Goal: Task Accomplishment & Management: Use online tool/utility

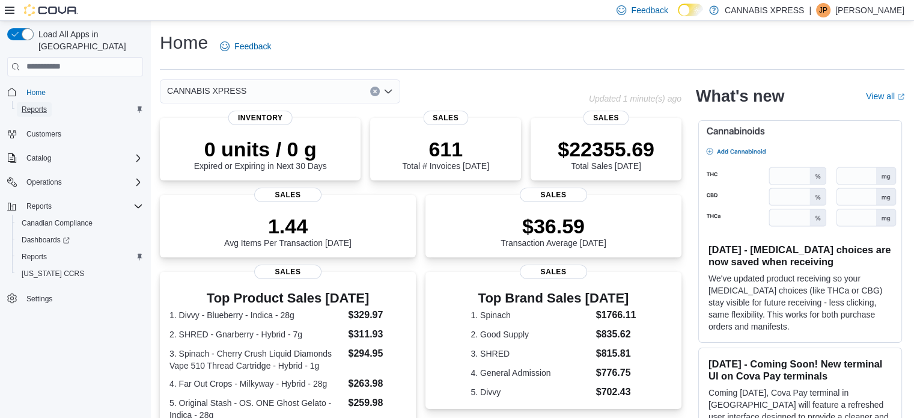
click at [37, 105] on span "Reports" at bounding box center [34, 110] width 25 height 10
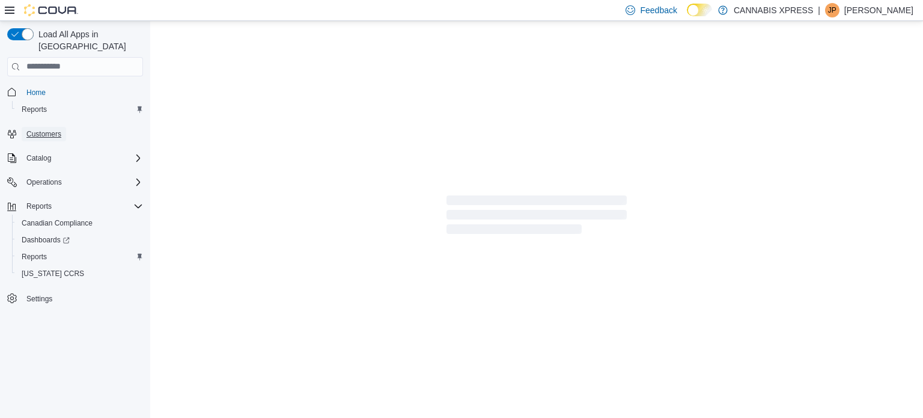
click at [52, 129] on span "Customers" at bounding box center [43, 134] width 35 height 10
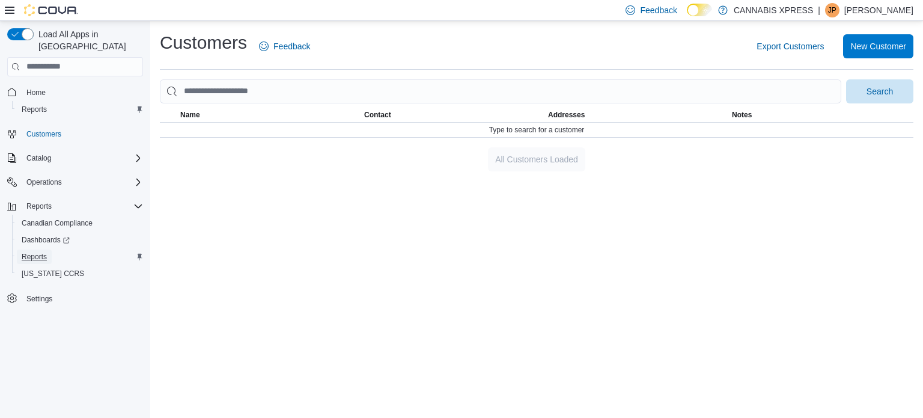
click at [36, 252] on span "Reports" at bounding box center [34, 257] width 25 height 10
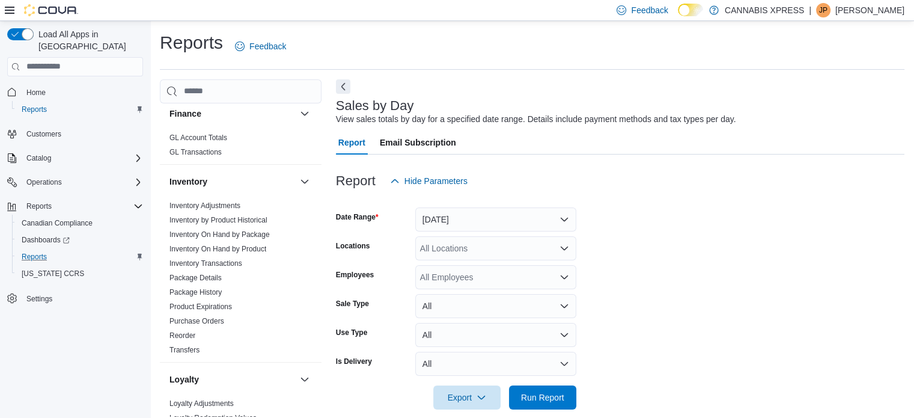
scroll to position [307, 0]
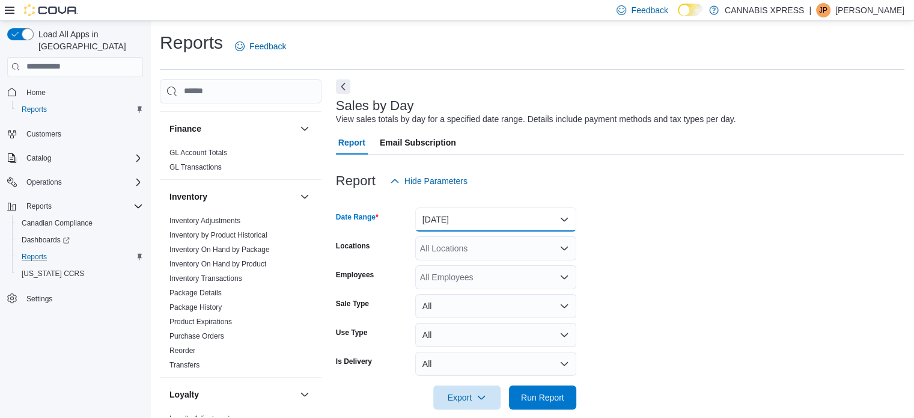
click at [543, 215] on button "[DATE]" at bounding box center [495, 219] width 161 height 24
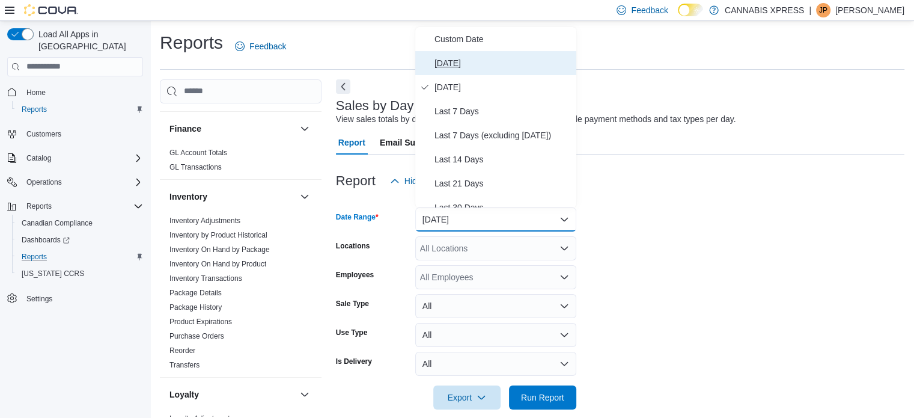
click at [462, 58] on span "[DATE]" at bounding box center [503, 63] width 137 height 14
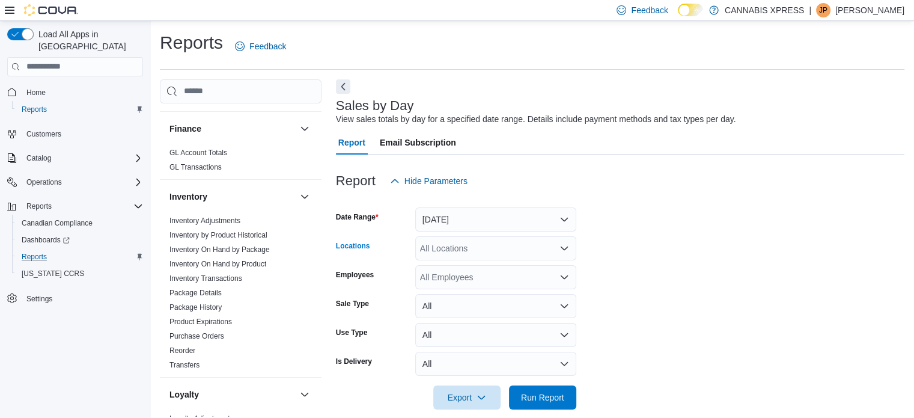
click at [562, 248] on icon "Open list of options" at bounding box center [564, 248] width 7 height 4
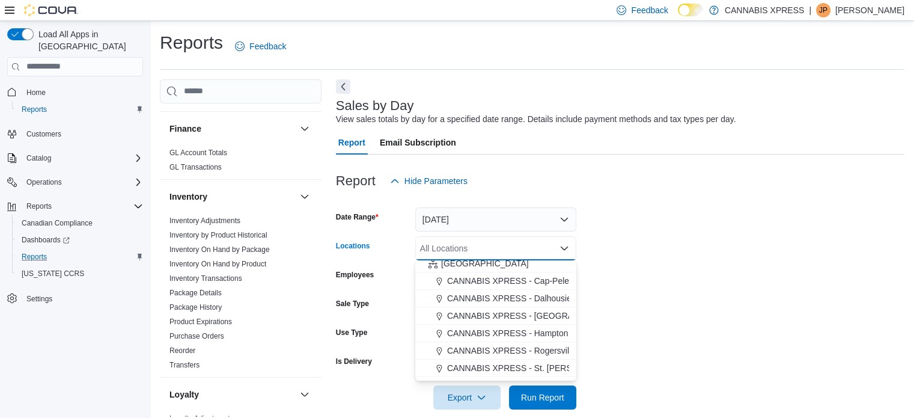
scroll to position [298, 0]
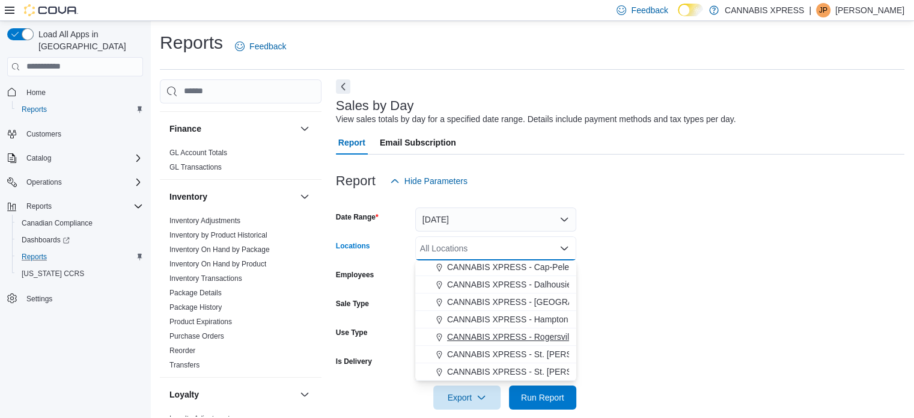
click at [524, 332] on span "CANNABIS XPRESS - Rogersville - (Rue Principale)" at bounding box center [545, 337] width 197 height 12
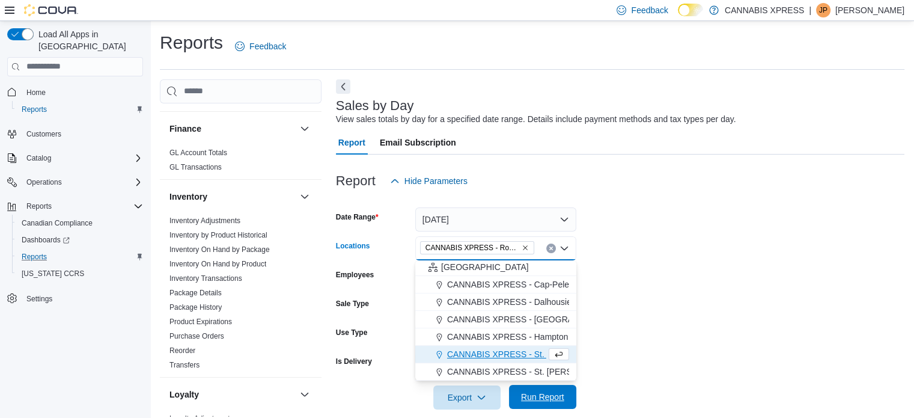
click at [540, 391] on span "Run Report" at bounding box center [542, 397] width 43 height 12
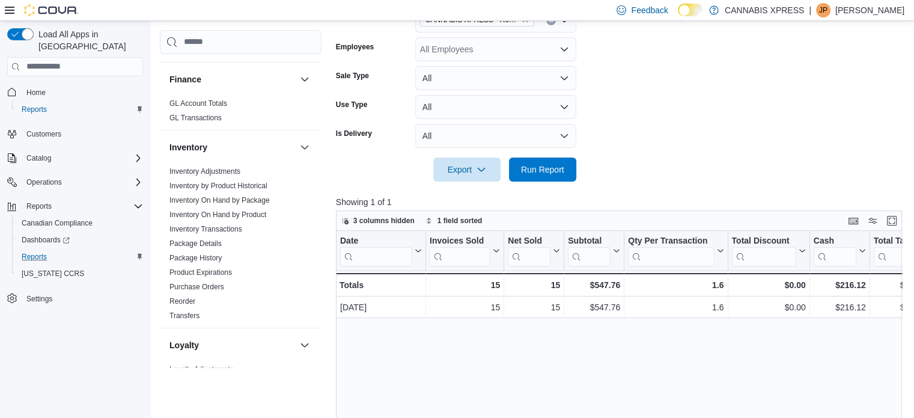
scroll to position [301, 0]
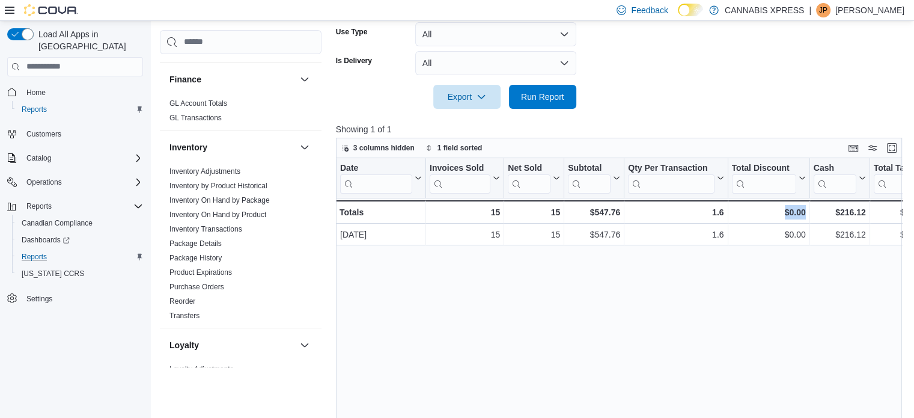
drag, startPoint x: 824, startPoint y: 283, endPoint x: 725, endPoint y: 246, distance: 105.6
click at [721, 254] on div "Date Click to view column header actions Invoices Sold Click to view column hea…" at bounding box center [622, 315] width 572 height 314
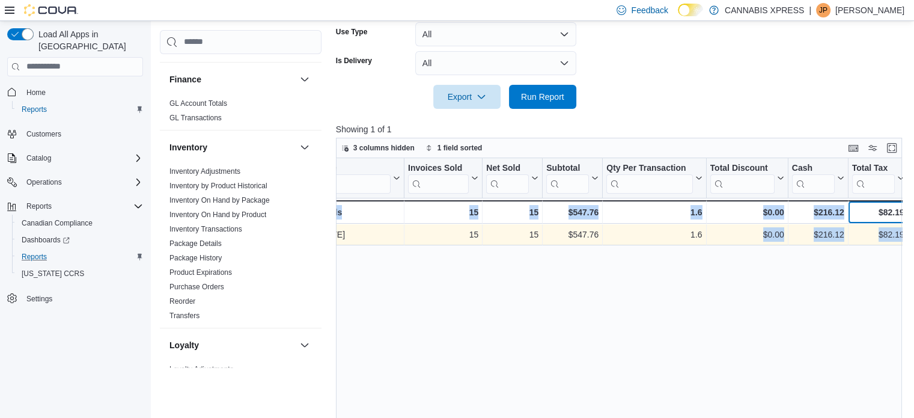
drag, startPoint x: 878, startPoint y: 216, endPoint x: 702, endPoint y: 225, distance: 176.4
click at [702, 227] on div "Date Click to view column header actions Invoices Sold Click to view column hea…" at bounding box center [622, 315] width 572 height 314
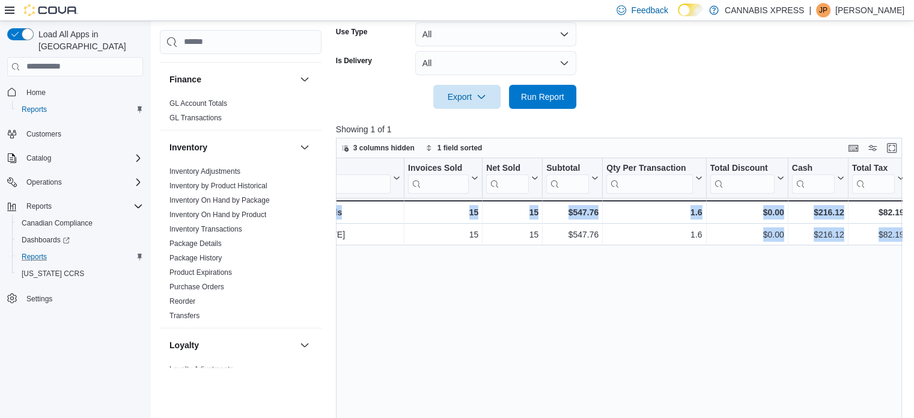
click at [827, 278] on div "Date Click to view column header actions Invoices Sold Click to view column hea…" at bounding box center [622, 315] width 572 height 314
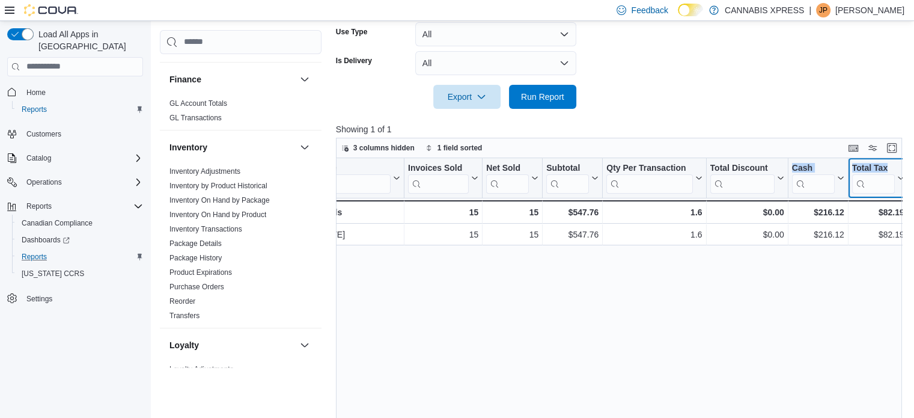
drag, startPoint x: 887, startPoint y: 161, endPoint x: 780, endPoint y: 173, distance: 107.1
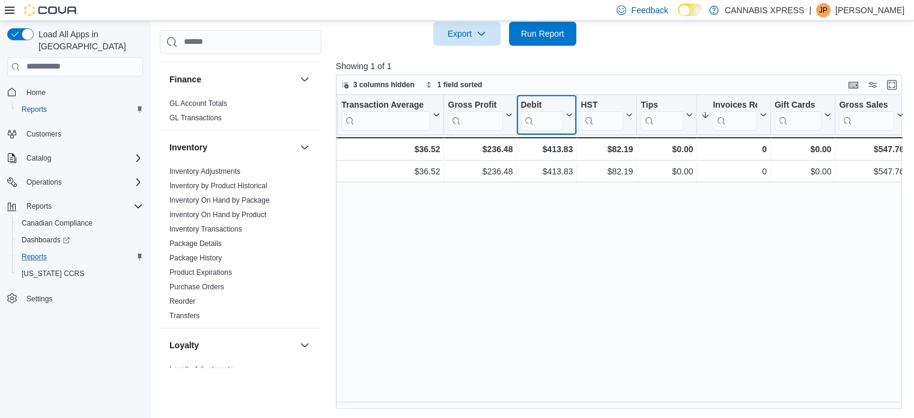
scroll to position [0, 406]
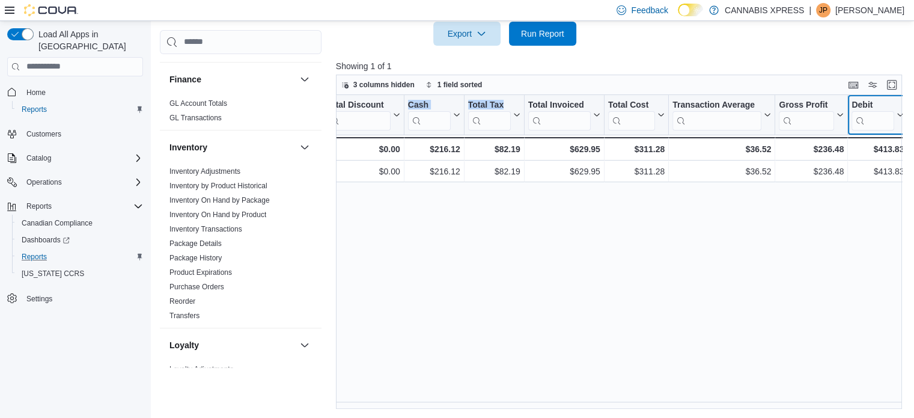
drag, startPoint x: 545, startPoint y: 99, endPoint x: 517, endPoint y: 97, distance: 28.3
click at [517, 97] on div "Date Click to view column header actions Invoices Sold Click to view column hea…" at bounding box center [584, 128] width 1309 height 66
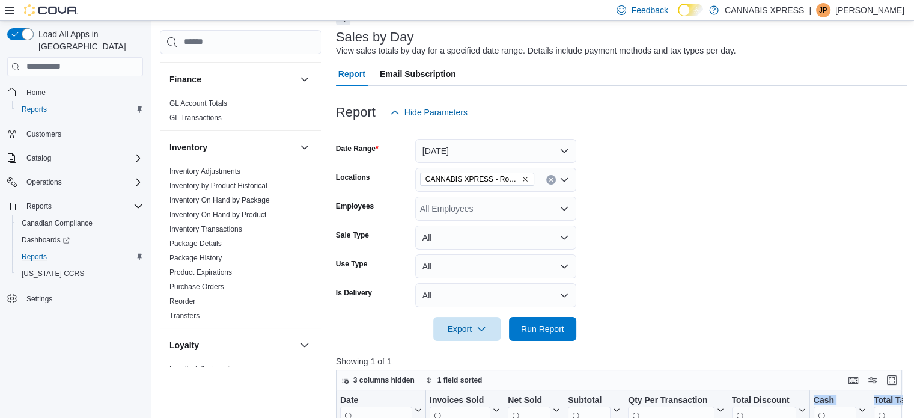
scroll to position [63, 0]
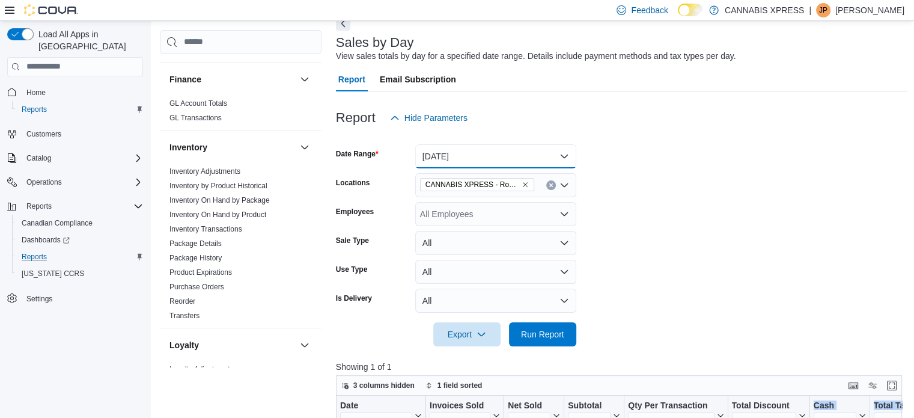
click at [565, 159] on button "[DATE]" at bounding box center [495, 156] width 161 height 24
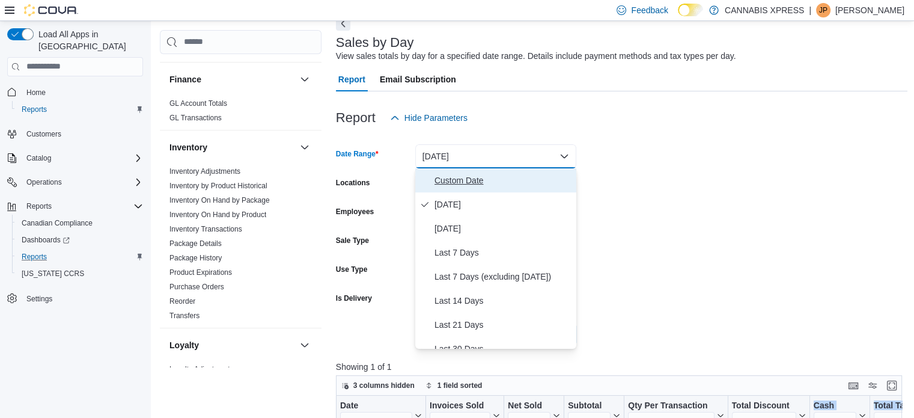
click at [496, 180] on span "Custom Date" at bounding box center [503, 180] width 137 height 14
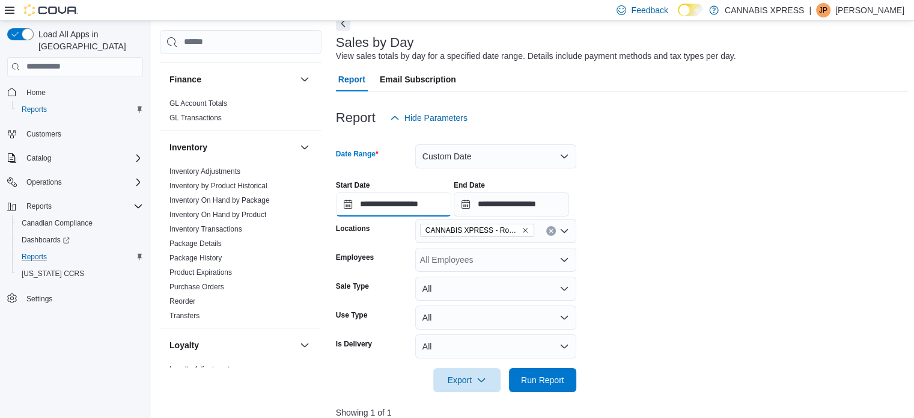
click at [422, 203] on input "**********" at bounding box center [393, 204] width 115 height 24
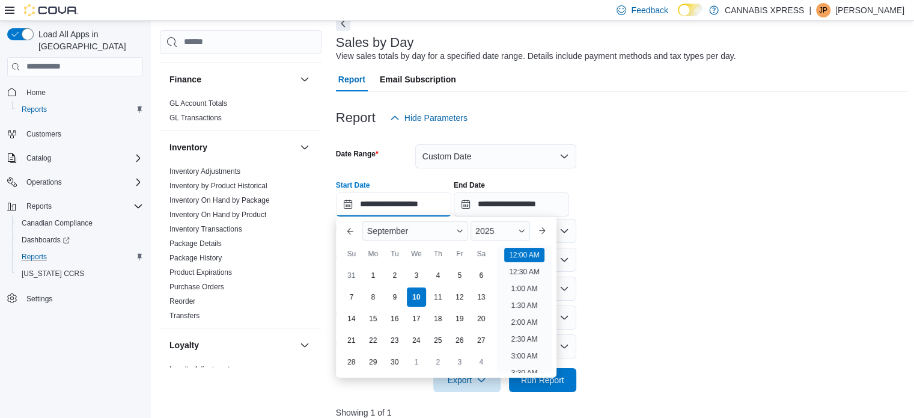
scroll to position [37, 0]
click at [357, 293] on div "7" at bounding box center [351, 296] width 21 height 21
type input "**********"
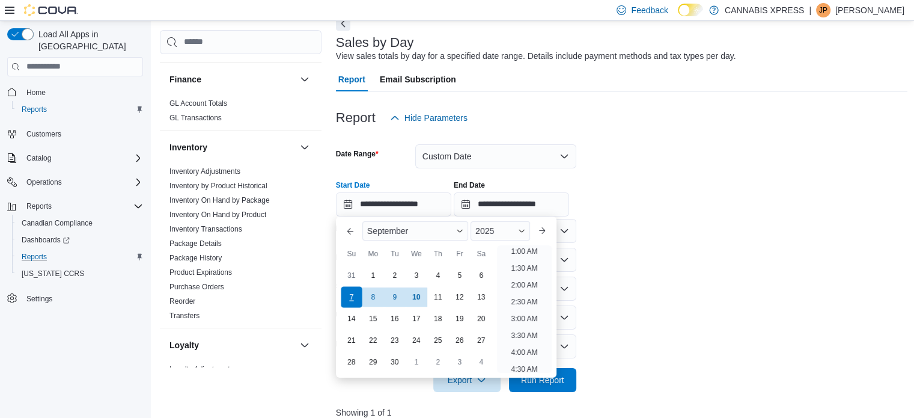
scroll to position [2, 0]
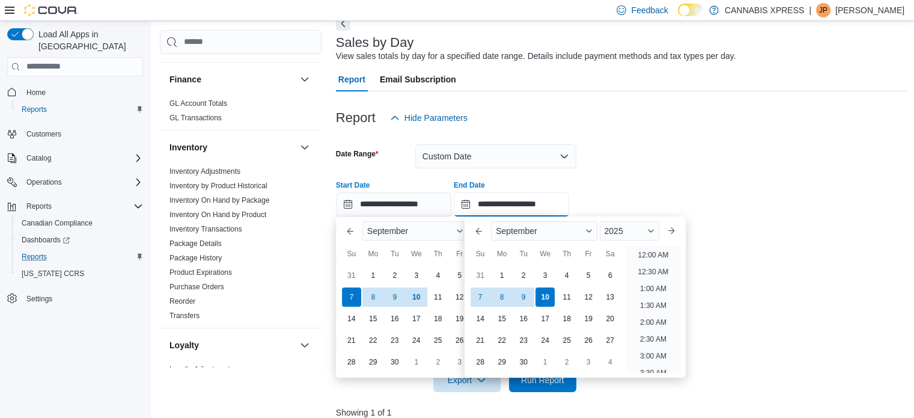
click at [566, 206] on input "**********" at bounding box center [511, 204] width 115 height 24
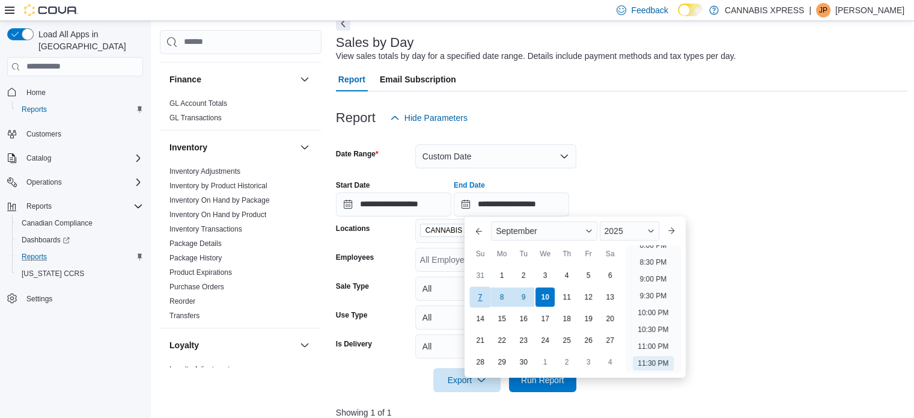
click at [481, 292] on div "7" at bounding box center [480, 296] width 21 height 21
click at [678, 233] on button "Next month" at bounding box center [671, 230] width 19 height 19
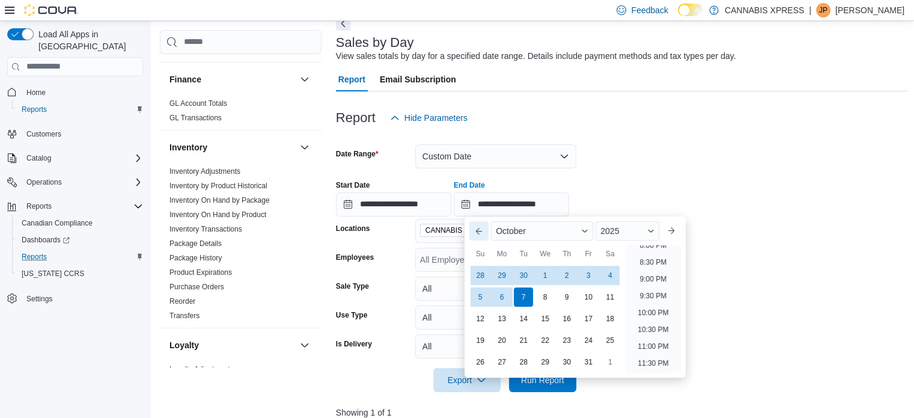
click at [481, 230] on button "Previous Month" at bounding box center [479, 230] width 19 height 19
type input "**********"
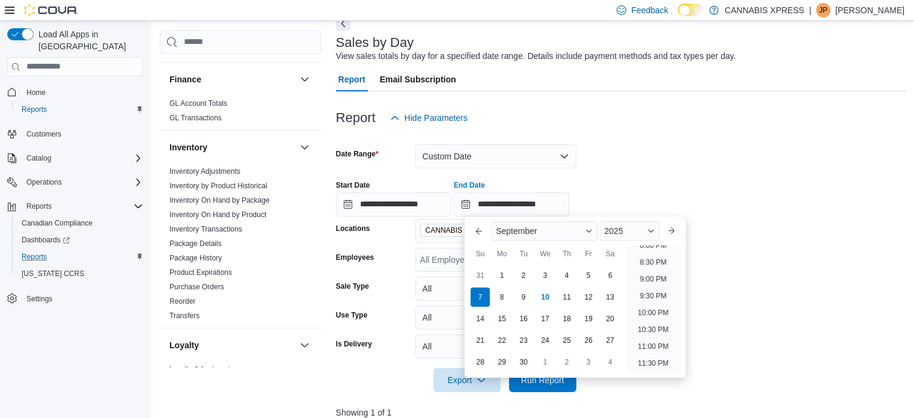
click at [736, 281] on form "**********" at bounding box center [622, 261] width 572 height 262
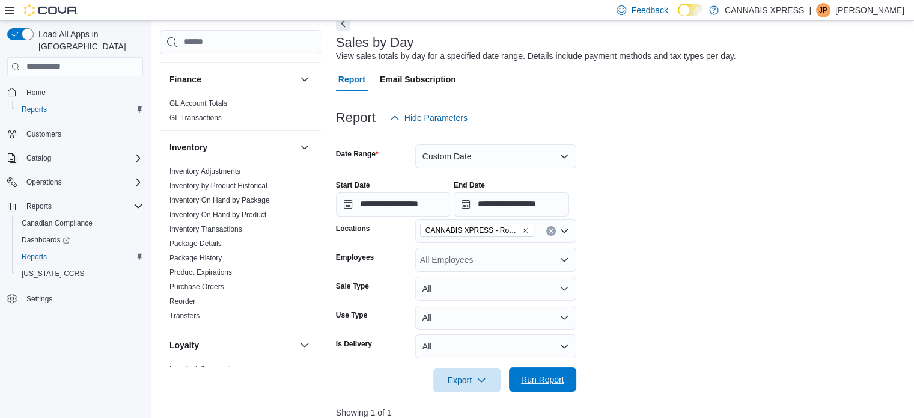
click at [539, 368] on span "Run Report" at bounding box center [542, 379] width 53 height 24
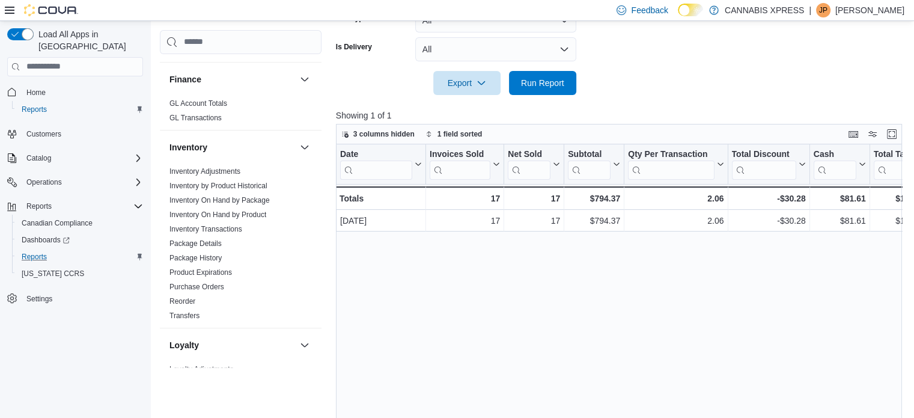
scroll to position [364, 0]
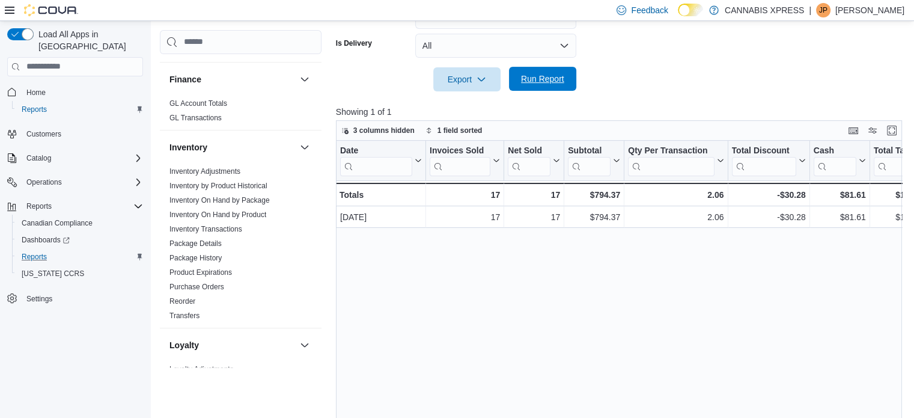
click at [531, 77] on span "Run Report" at bounding box center [542, 79] width 43 height 12
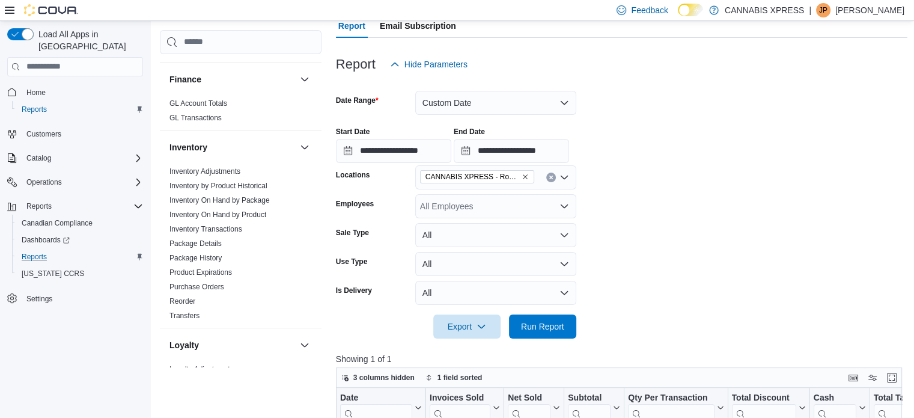
scroll to position [118, 0]
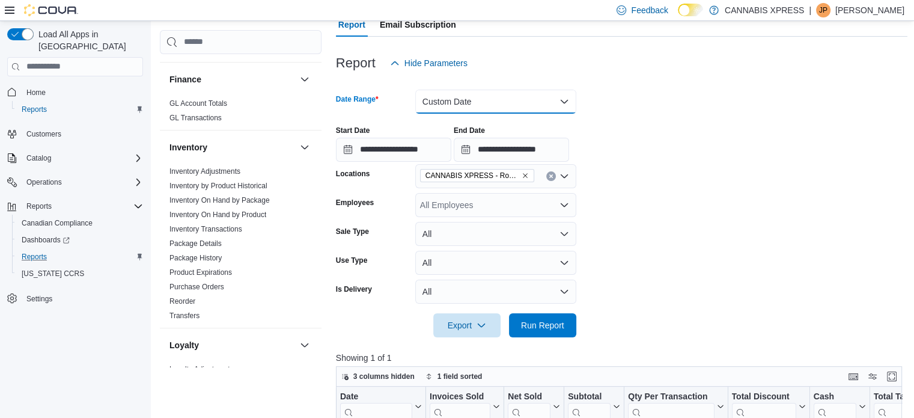
click at [450, 108] on button "Custom Date" at bounding box center [495, 102] width 161 height 24
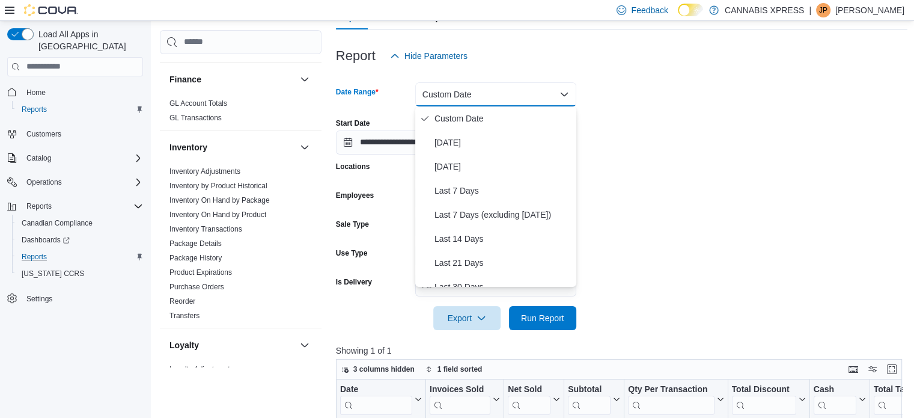
scroll to position [122, 0]
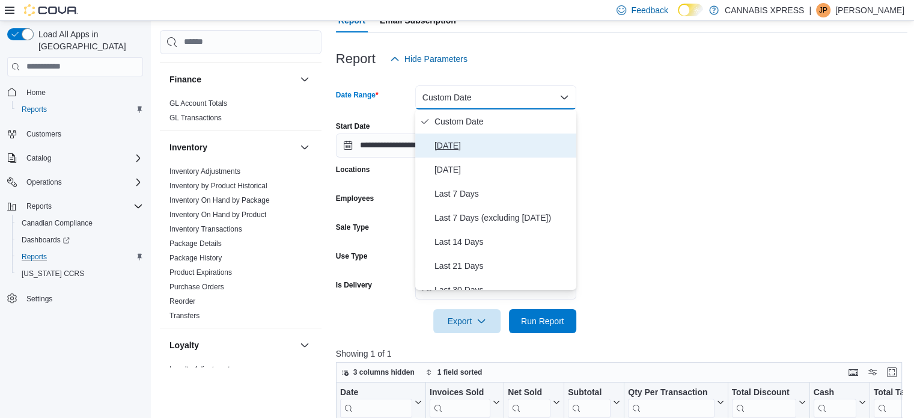
click at [455, 142] on span "[DATE]" at bounding box center [503, 145] width 137 height 14
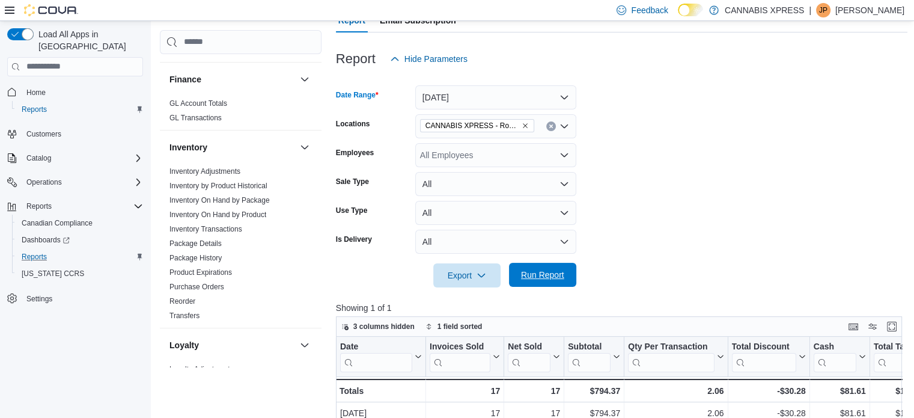
click at [524, 270] on span "Run Report" at bounding box center [542, 275] width 43 height 12
